Goal: Information Seeking & Learning: Learn about a topic

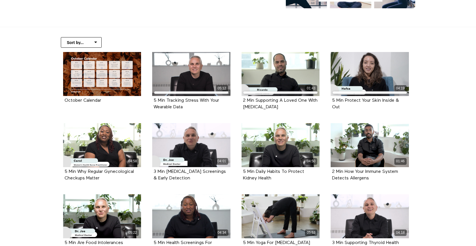
scroll to position [108, 0]
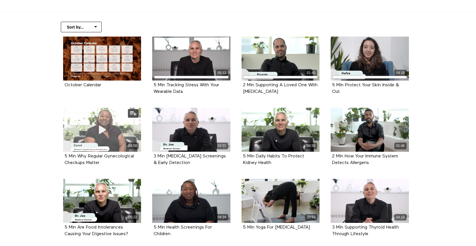
click at [116, 131] on div "04:58" at bounding box center [102, 130] width 78 height 44
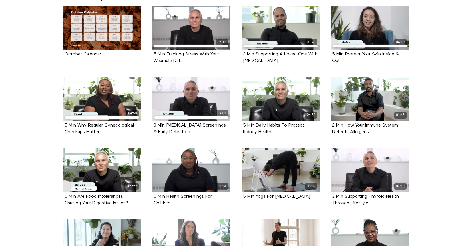
scroll to position [141, 0]
